Goal: Answer question/provide support

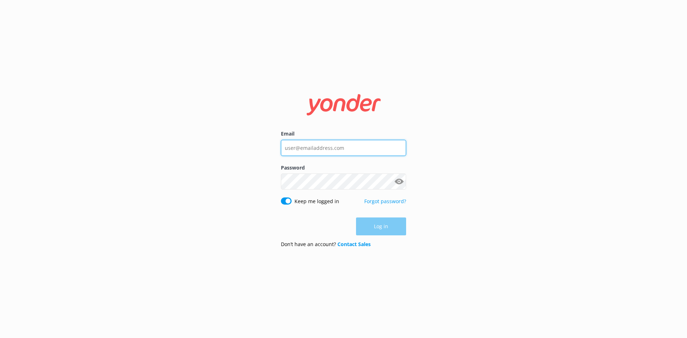
type input "[EMAIL_ADDRESS][DOMAIN_NAME]"
click at [384, 223] on div "Log in" at bounding box center [343, 227] width 125 height 18
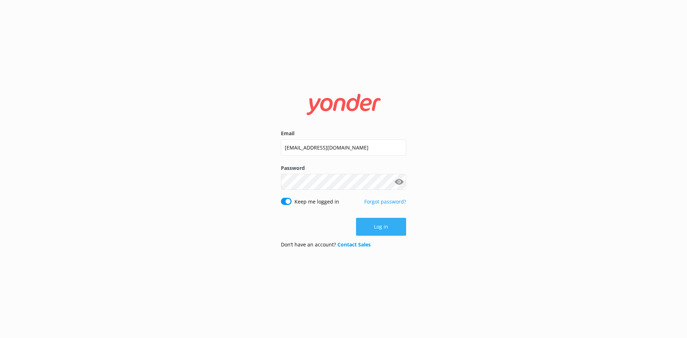
click at [384, 223] on button "Log in" at bounding box center [381, 227] width 50 height 18
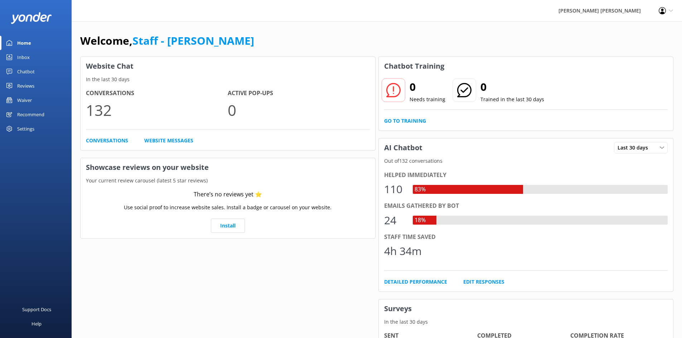
click at [32, 69] on div "Chatbot" at bounding box center [26, 71] width 18 height 14
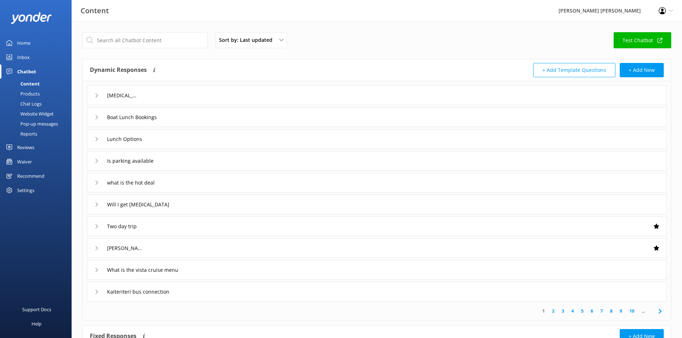
click at [32, 69] on div "Chatbot" at bounding box center [26, 71] width 19 height 14
click at [25, 59] on div "Inbox" at bounding box center [23, 57] width 13 height 14
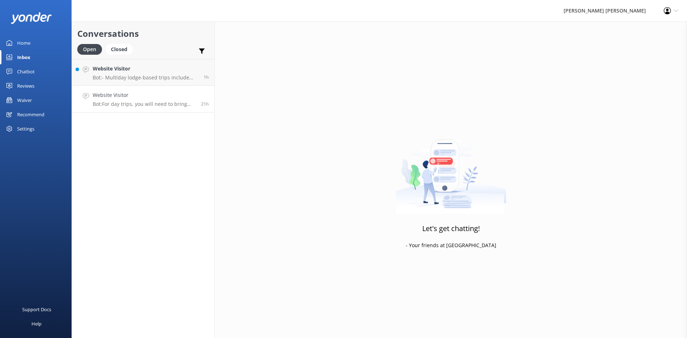
click at [126, 91] on h4 "Website Visitor" at bounding box center [144, 95] width 103 height 8
